Goal: Task Accomplishment & Management: Manage account settings

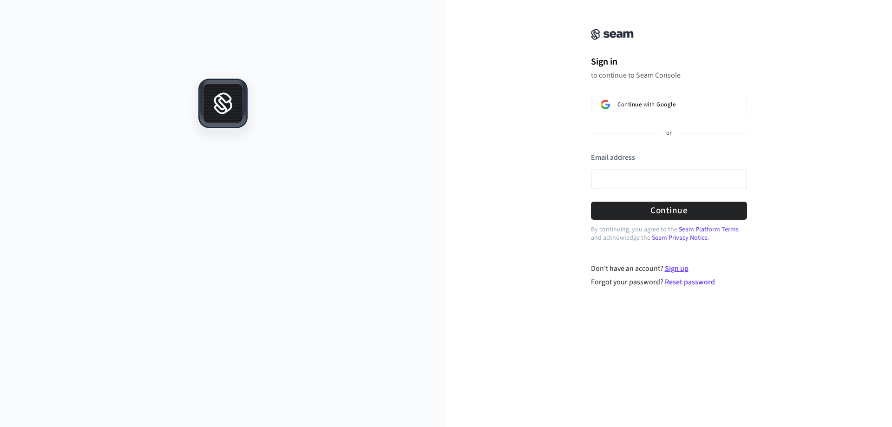
click at [675, 269] on link "Sign up" at bounding box center [677, 268] width 24 height 10
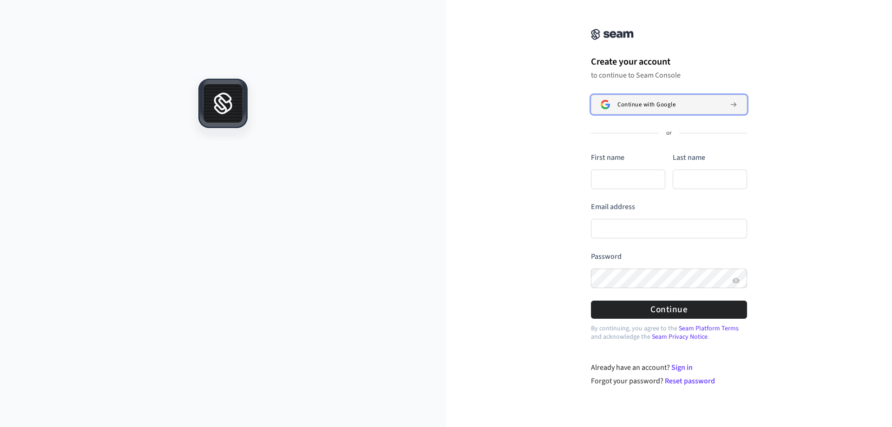
click at [639, 109] on button "Continue with Google" at bounding box center [669, 105] width 156 height 20
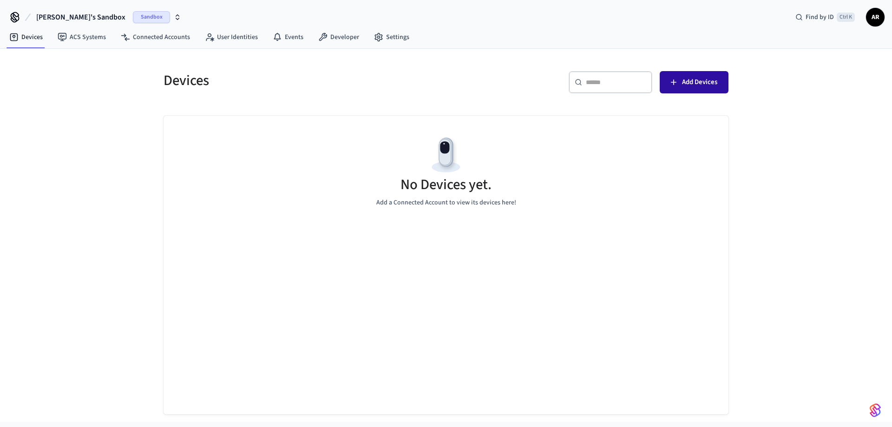
click at [672, 85] on icon "button" at bounding box center [673, 82] width 9 height 9
click at [476, 255] on div "No Devices yet. Add a Connected Account to view its devices here!" at bounding box center [446, 265] width 565 height 299
click at [681, 69] on div "​ ​ Add Devices" at bounding box center [584, 80] width 288 height 41
click at [680, 79] on button "Add Devices" at bounding box center [694, 82] width 69 height 22
click at [477, 263] on div "No Devices yet. Add a Connected Account to view its devices here!" at bounding box center [446, 265] width 565 height 299
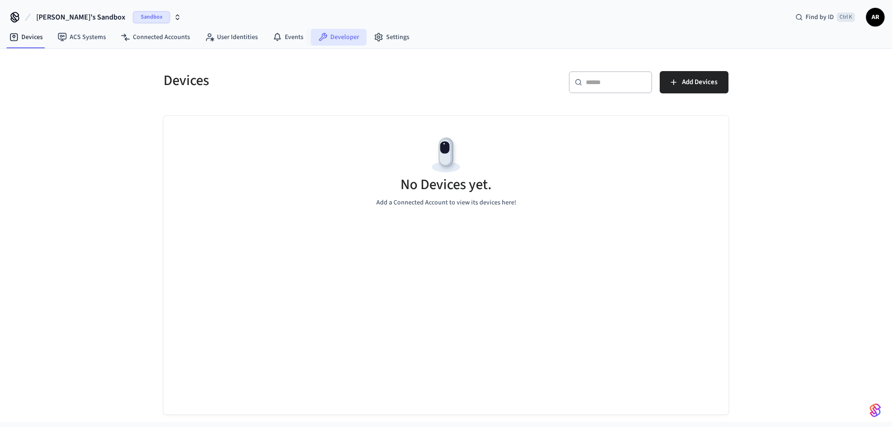
click at [329, 42] on link "Developer" at bounding box center [339, 37] width 56 height 17
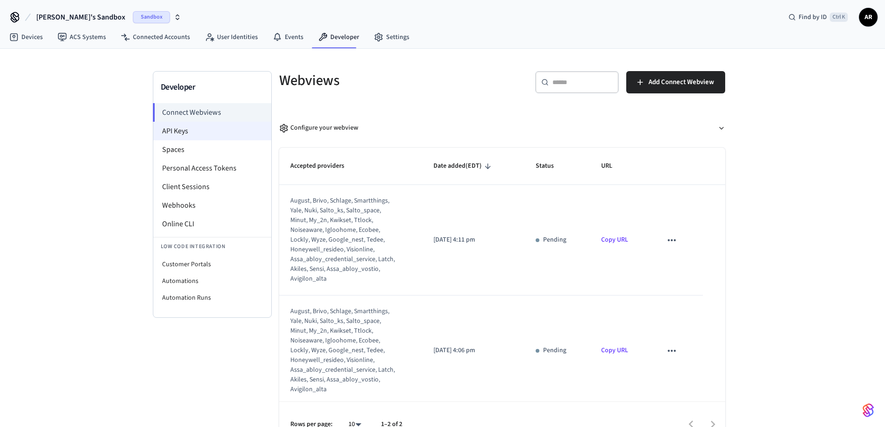
click at [194, 131] on li "API Keys" at bounding box center [212, 131] width 118 height 19
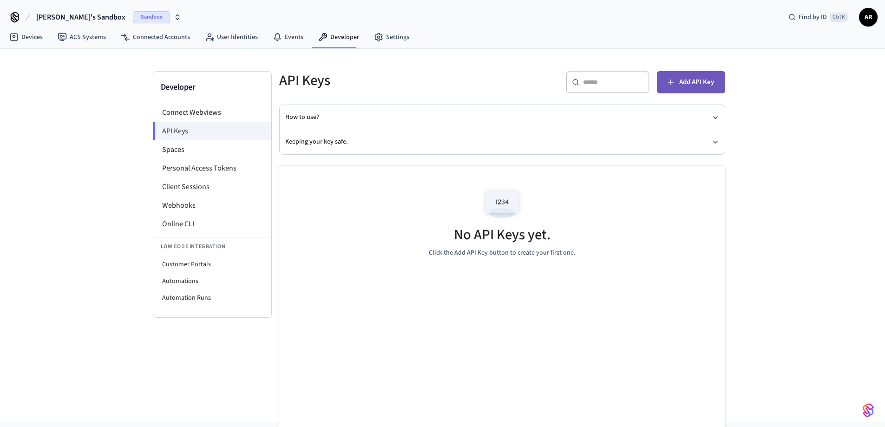
click at [684, 82] on span "Add API Key" at bounding box center [696, 82] width 35 height 12
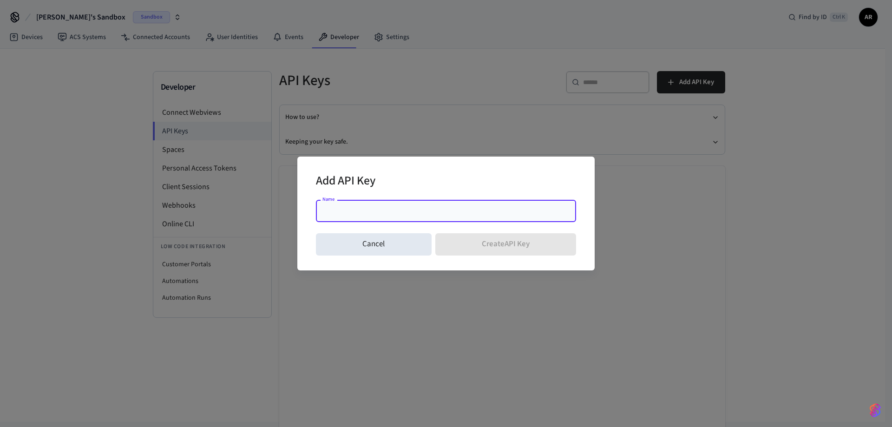
click at [362, 216] on div "Name" at bounding box center [446, 211] width 260 height 22
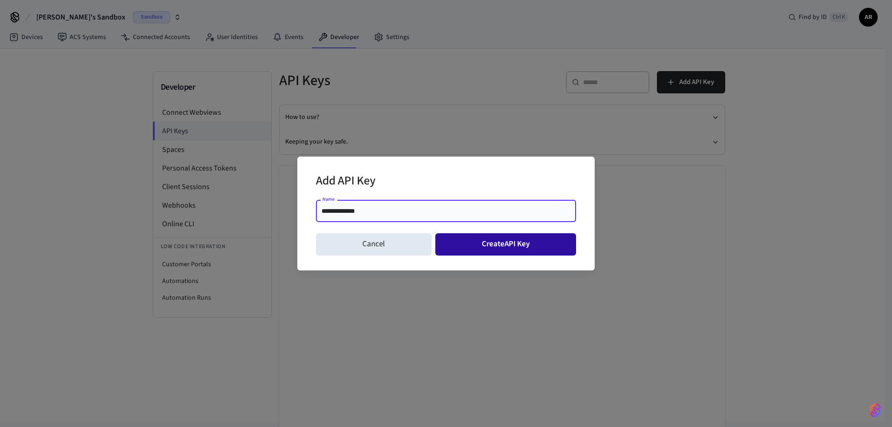
type input "**********"
click at [492, 253] on button "Create API Key" at bounding box center [505, 244] width 141 height 22
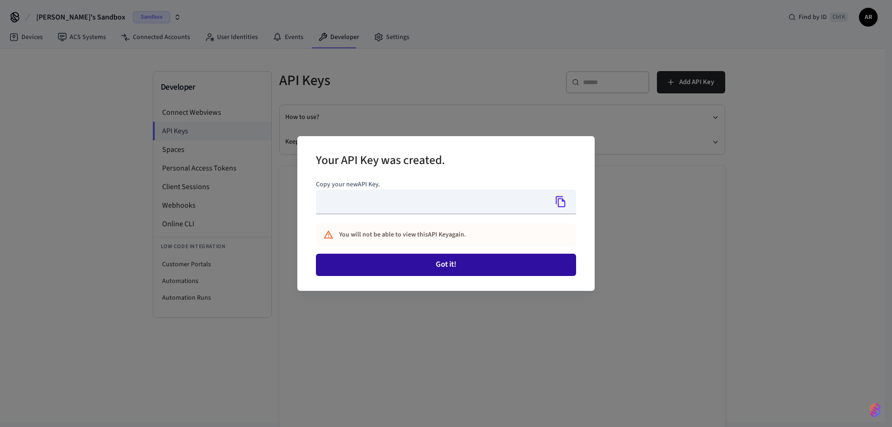
type input "**********"
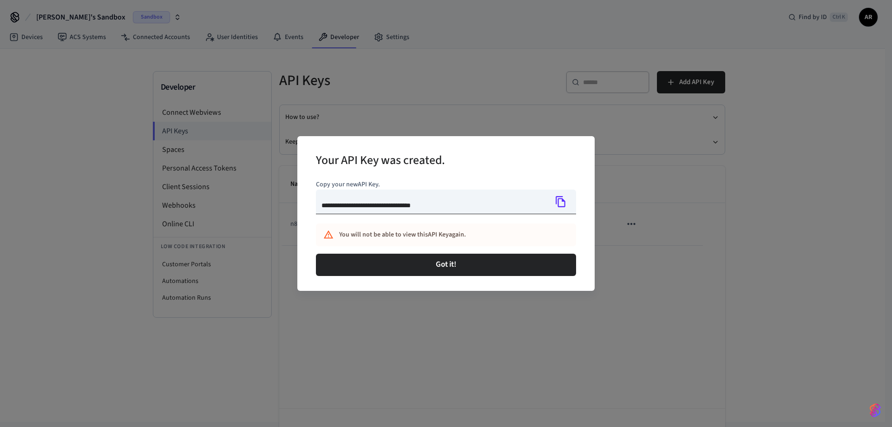
click at [564, 204] on icon "Copy" at bounding box center [561, 202] width 12 height 12
drag, startPoint x: 398, startPoint y: 346, endPoint x: 392, endPoint y: 348, distance: 6.7
click at [396, 347] on div "**********" at bounding box center [446, 213] width 892 height 427
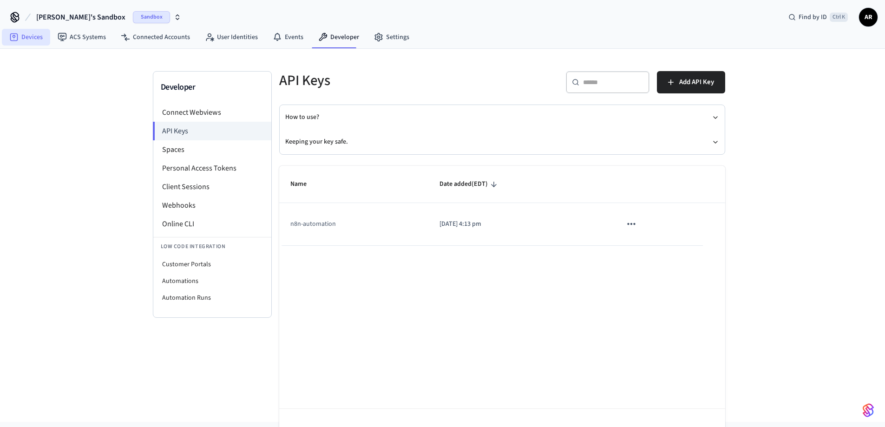
click at [16, 39] on icon at bounding box center [13, 37] width 9 height 9
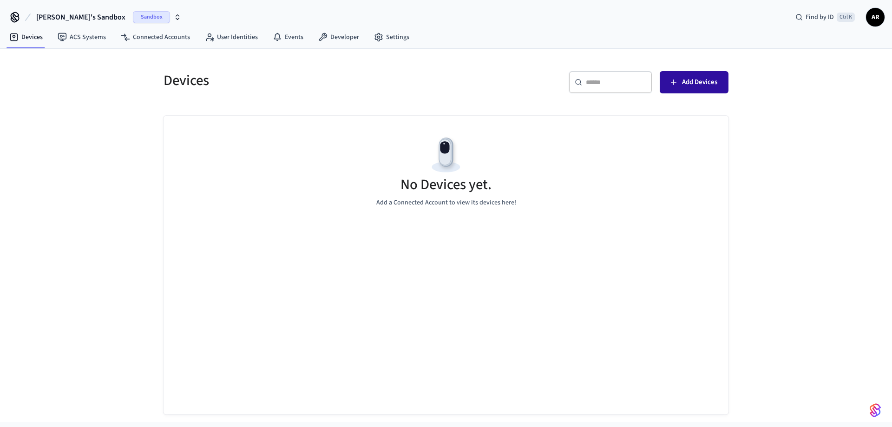
click at [704, 71] on button "Add Devices" at bounding box center [694, 82] width 69 height 22
click at [486, 266] on div "No Devices yet. Add a Connected Account to view its devices here!" at bounding box center [446, 265] width 565 height 299
click at [146, 36] on link "Connected Accounts" at bounding box center [155, 37] width 84 height 17
click at [715, 76] on span "Connect Account" at bounding box center [693, 82] width 50 height 12
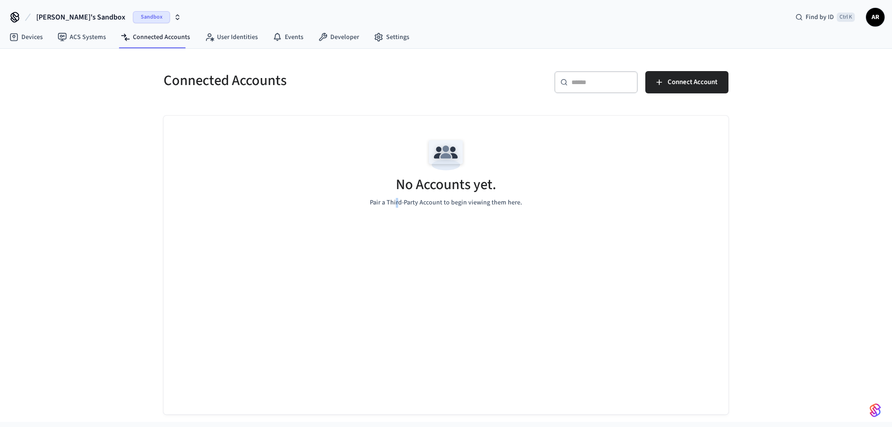
drag, startPoint x: 399, startPoint y: 231, endPoint x: 325, endPoint y: 174, distance: 94.1
click at [387, 228] on div "No Accounts yet. Pair a Third-Party Account to begin viewing them here." at bounding box center [446, 265] width 565 height 299
click at [87, 27] on nav "Devices ACS Systems Connected Accounts User Identities Events Developer Settings" at bounding box center [209, 37] width 415 height 21
click at [82, 38] on link "ACS Systems" at bounding box center [81, 37] width 63 height 17
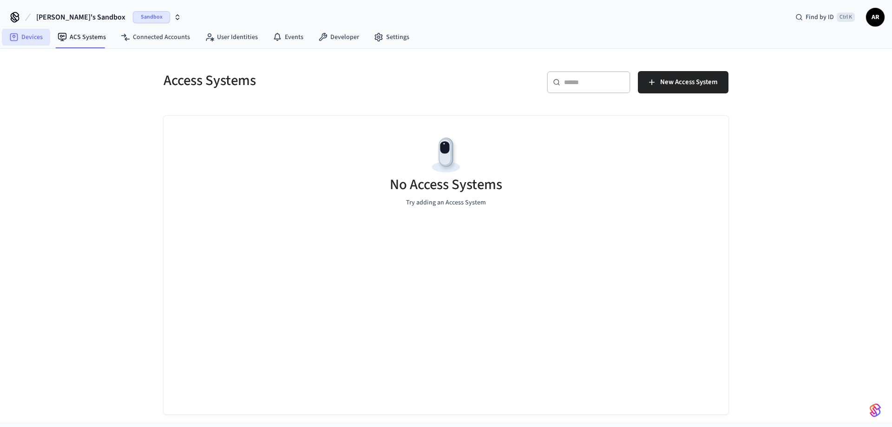
click at [24, 37] on link "Devices" at bounding box center [26, 37] width 48 height 17
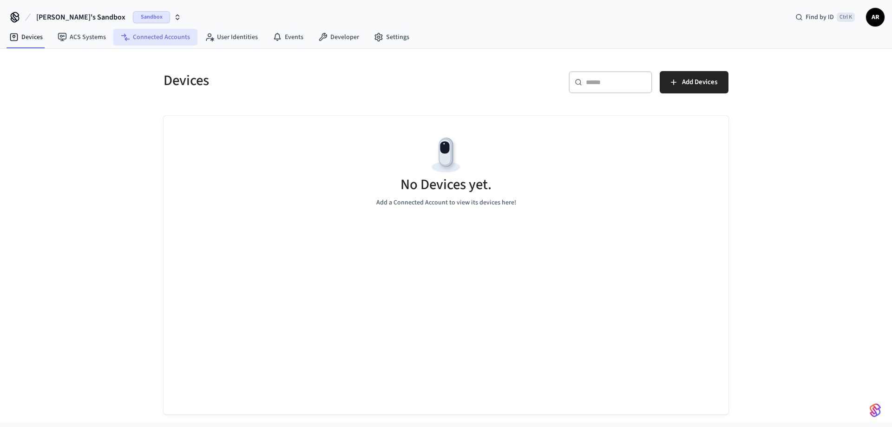
click at [185, 40] on link "Connected Accounts" at bounding box center [155, 37] width 84 height 17
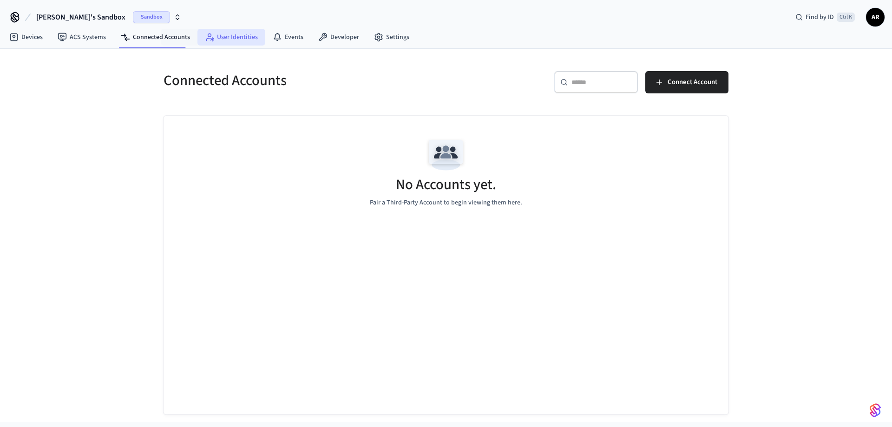
click at [218, 38] on link "User Identities" at bounding box center [231, 37] width 68 height 17
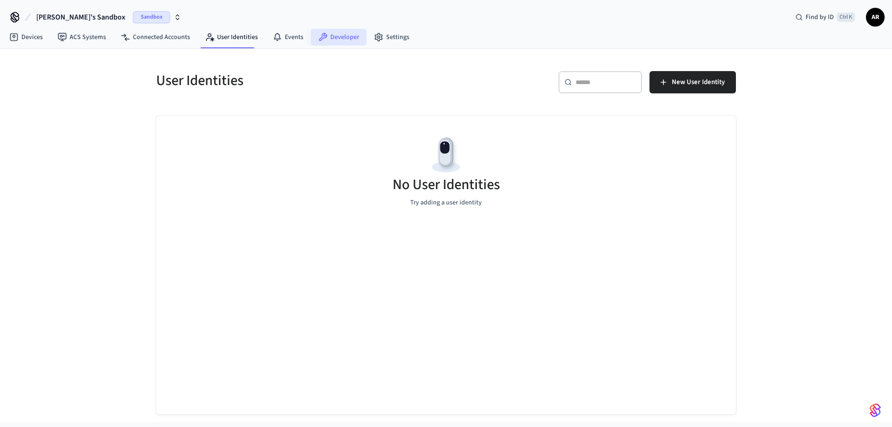
click at [318, 36] on icon at bounding box center [322, 37] width 9 height 9
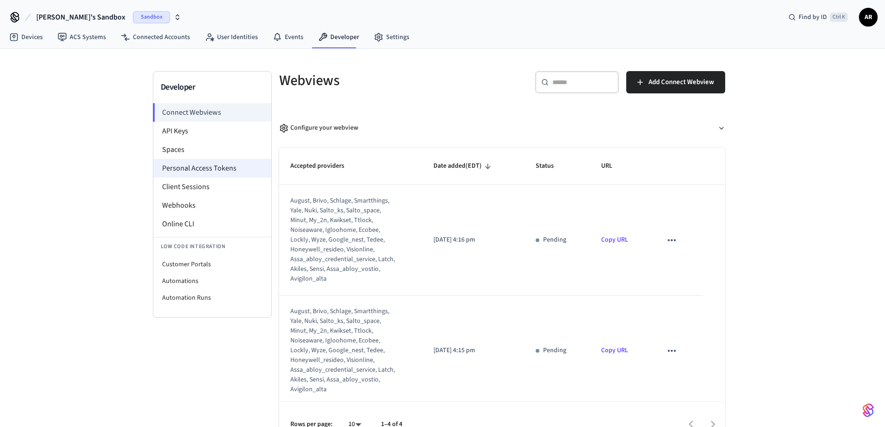
click at [212, 177] on li "Personal Access Tokens" at bounding box center [212, 168] width 118 height 19
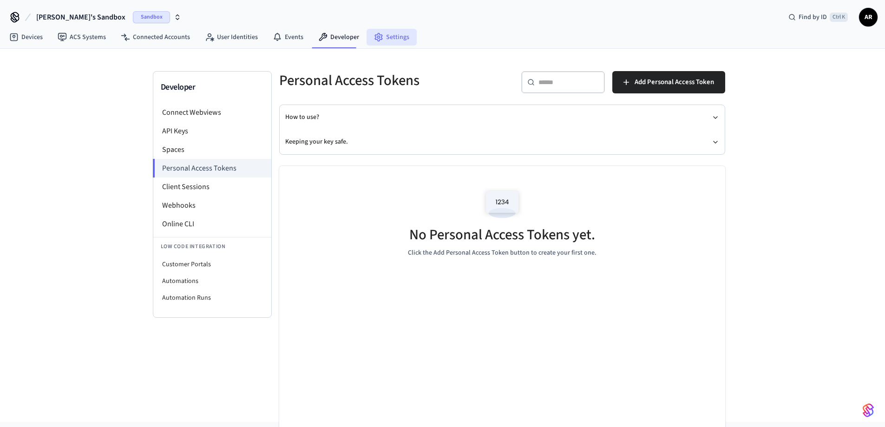
click at [386, 29] on link "Settings" at bounding box center [392, 37] width 50 height 17
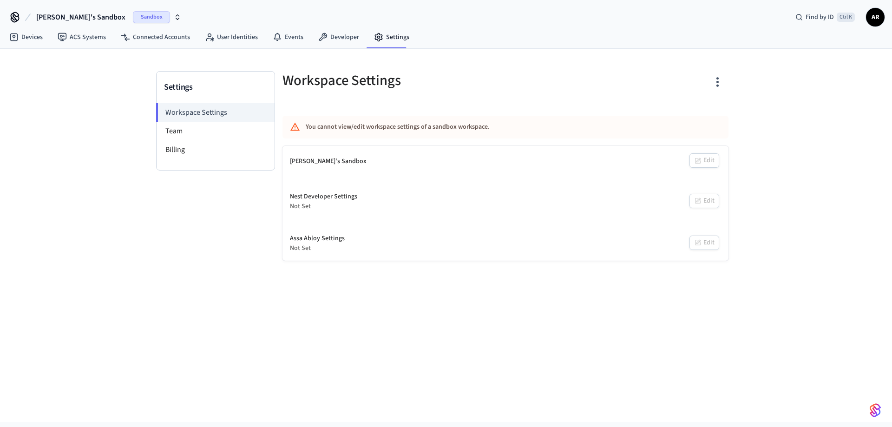
click at [418, 315] on div "Settings Workspace Settings Team Billing Workspace Settings You cannot view/edi…" at bounding box center [446, 235] width 892 height 373
click at [500, 169] on div "[PERSON_NAME]'s Sandbox Edit" at bounding box center [505, 161] width 446 height 31
drag, startPoint x: 293, startPoint y: 162, endPoint x: 312, endPoint y: 202, distance: 44.1
click at [300, 177] on div "[PERSON_NAME]'s Sandbox Edit Nest Developer Settings Not Set Edit Assa Abloy Se…" at bounding box center [505, 203] width 446 height 115
drag, startPoint x: 317, startPoint y: 218, endPoint x: 322, endPoint y: 229, distance: 11.2
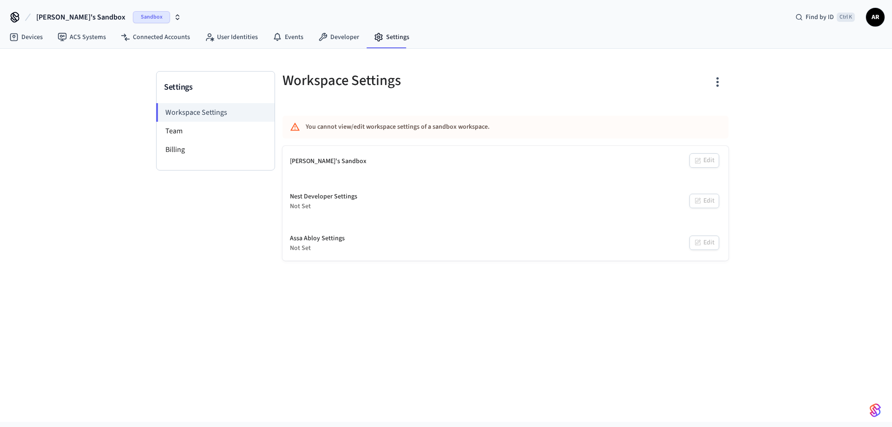
click at [319, 222] on div "[PERSON_NAME]'s Sandbox Edit Nest Developer Settings Not Set Edit Assa Abloy Se…" at bounding box center [505, 203] width 446 height 115
click at [322, 260] on div "Assa Abloy Settings Not Set Edit" at bounding box center [505, 243] width 446 height 34
drag, startPoint x: 348, startPoint y: 242, endPoint x: 290, endPoint y: 226, distance: 60.2
click at [290, 226] on div "[PERSON_NAME]'s Sandbox Edit Nest Developer Settings Not Set Edit Assa Abloy Se…" at bounding box center [505, 203] width 446 height 115
click at [284, 267] on div "Settings Workspace Settings Team Billing Workspace Settings You cannot view/edi…" at bounding box center [446, 235] width 892 height 373
